Goal: Task Accomplishment & Management: Use online tool/utility

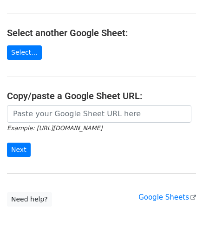
scroll to position [93, 0]
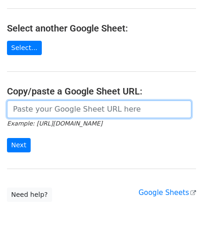
click at [30, 111] on input "url" at bounding box center [99, 110] width 184 height 18
paste input "[URL][DOMAIN_NAME]"
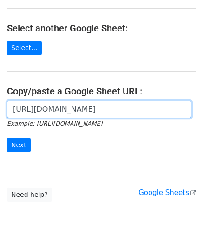
scroll to position [0, 197]
type input "[URL][DOMAIN_NAME]"
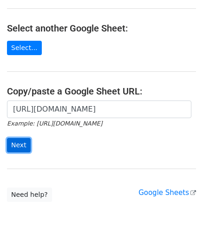
click at [18, 145] on input "Next" at bounding box center [19, 145] width 24 height 14
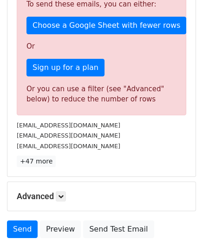
scroll to position [313, 0]
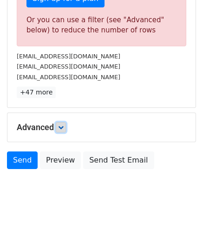
click at [63, 127] on icon at bounding box center [61, 128] width 6 height 6
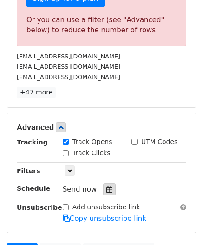
click at [109, 189] on div at bounding box center [109, 190] width 13 height 12
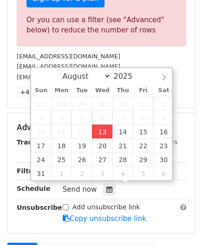
type input "2025-08-13 12:00"
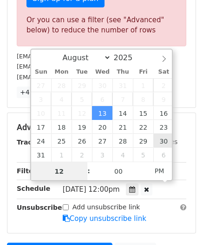
paste input "6"
type input "6"
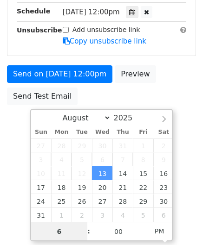
scroll to position [188, 0]
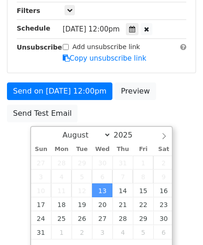
type input "2025-08-13 18:00"
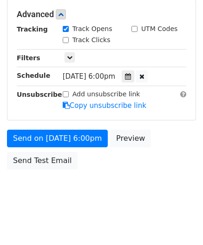
scroll to position [426, 0]
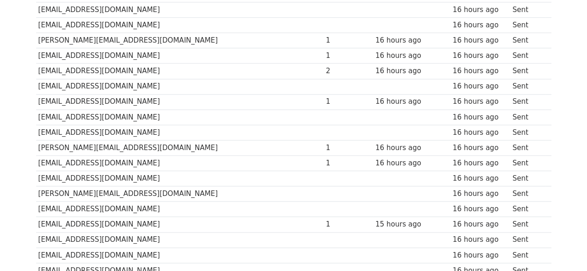
scroll to position [724, 0]
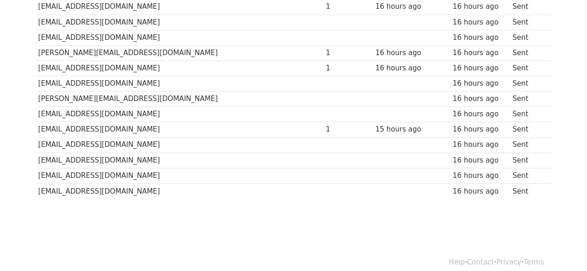
drag, startPoint x: 594, startPoint y: 68, endPoint x: 581, endPoint y: 264, distance: 196.2
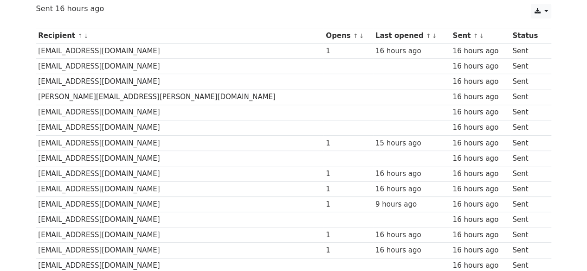
scroll to position [108, 0]
